Goal: Information Seeking & Learning: Learn about a topic

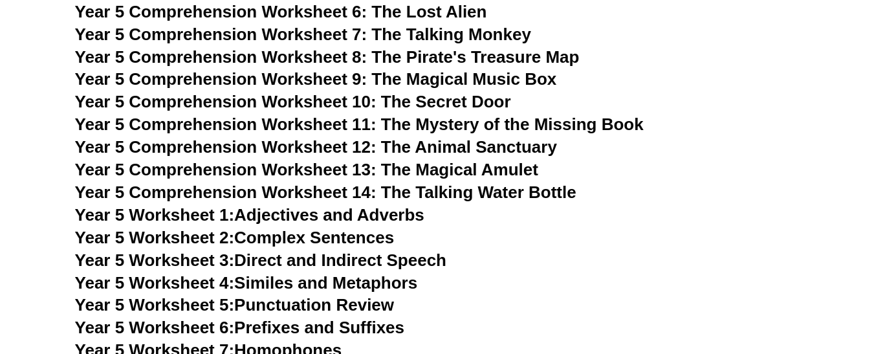
scroll to position [6362, 0]
click at [542, 231] on h3 "Year 5 Worksheet 2: Complex Sentences" at bounding box center [437, 237] width 724 height 22
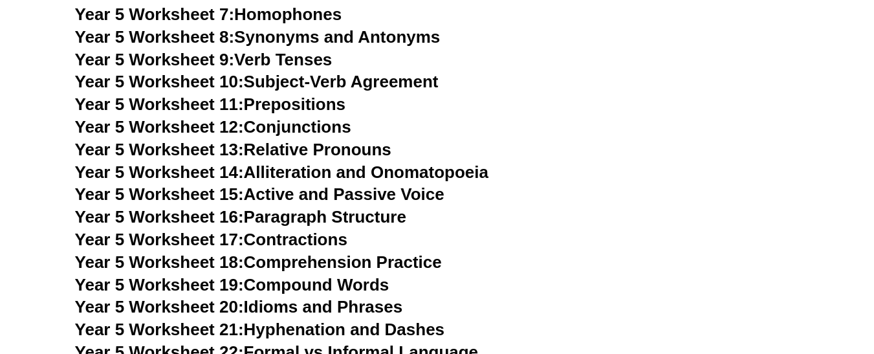
scroll to position [6699, 0]
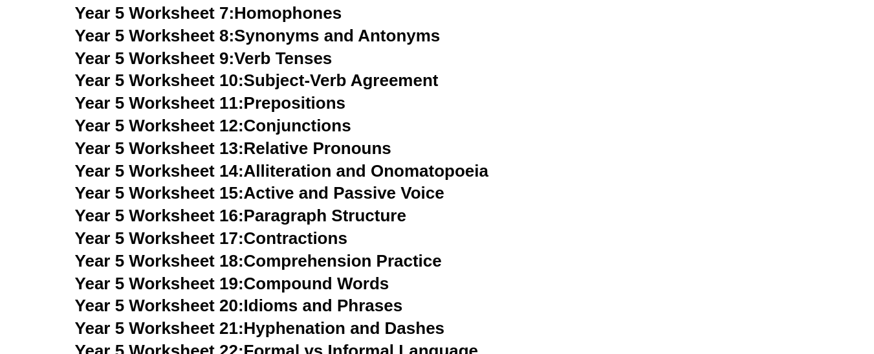
click at [365, 263] on link "Year 5 Worksheet 18: Comprehension Practice" at bounding box center [258, 260] width 367 height 19
click at [391, 308] on link "Year 5 Worksheet 20: Idioms and Phrases" at bounding box center [238, 305] width 327 height 19
click at [506, 228] on h3 "Year 5 Worksheet 17: Contractions" at bounding box center [437, 239] width 724 height 22
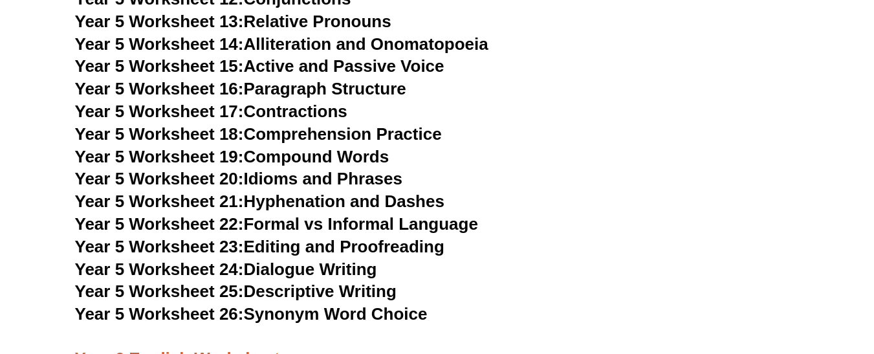
scroll to position [6828, 0]
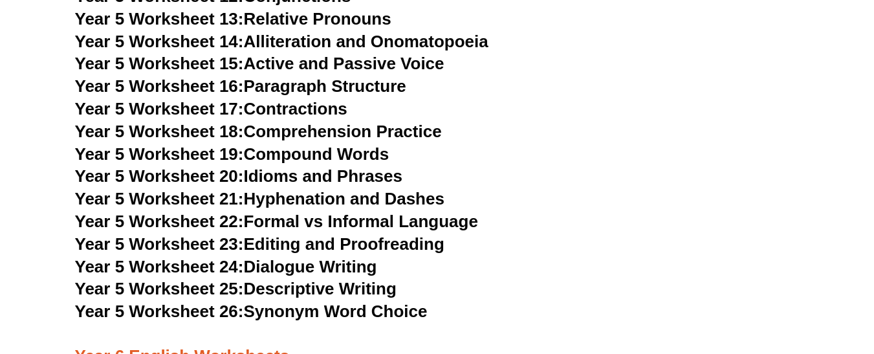
click at [361, 263] on link "Year 5 Worksheet 24: Dialogue Writing" at bounding box center [226, 266] width 302 height 19
click at [367, 246] on link "Year 5 Worksheet 23: Editing and Proofreading" at bounding box center [259, 243] width 369 height 19
click at [376, 290] on link "Year 5 Worksheet 25: Descriptive Writing" at bounding box center [235, 288] width 321 height 19
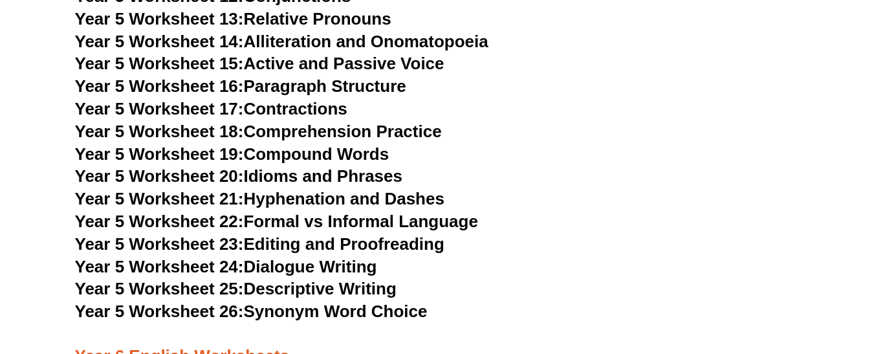
click at [376, 290] on link "Year 5 Worksheet 25: Descriptive Writing" at bounding box center [235, 288] width 321 height 19
